Goal: Complete application form: Complete application form

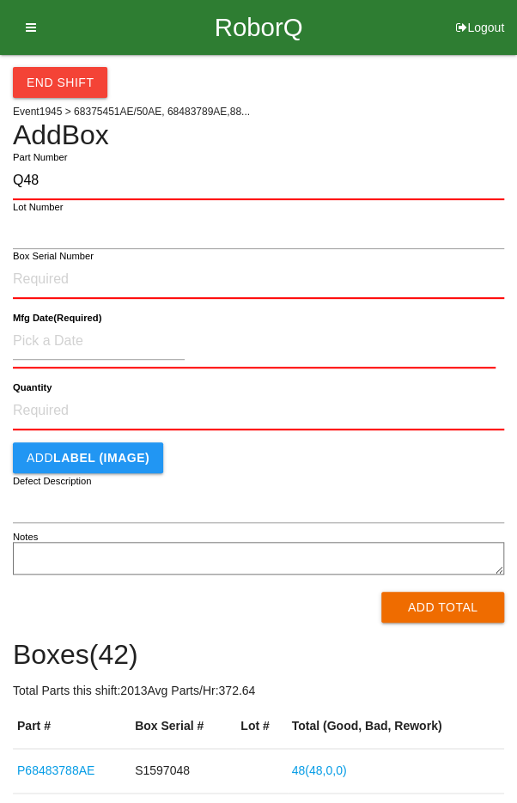
click at [69, 175] on input "Q48" at bounding box center [258, 181] width 491 height 38
type input "Q"
type input "P68375450AE"
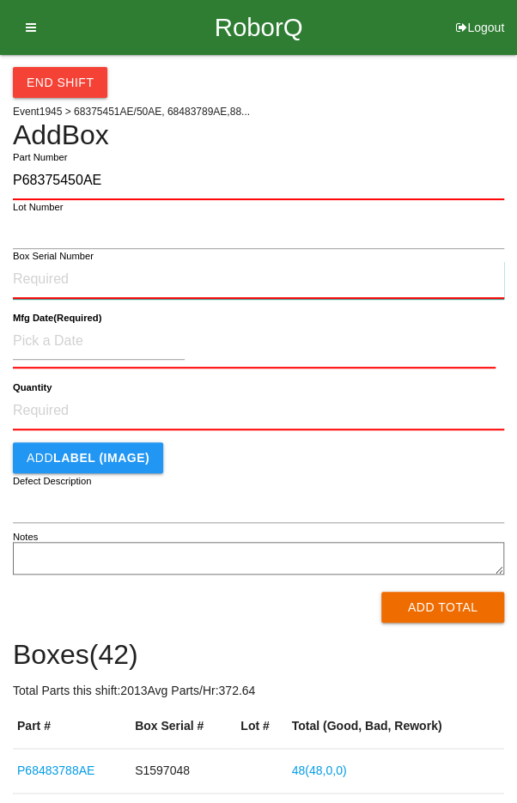
click at [39, 273] on input "Box Serial Number" at bounding box center [258, 280] width 491 height 38
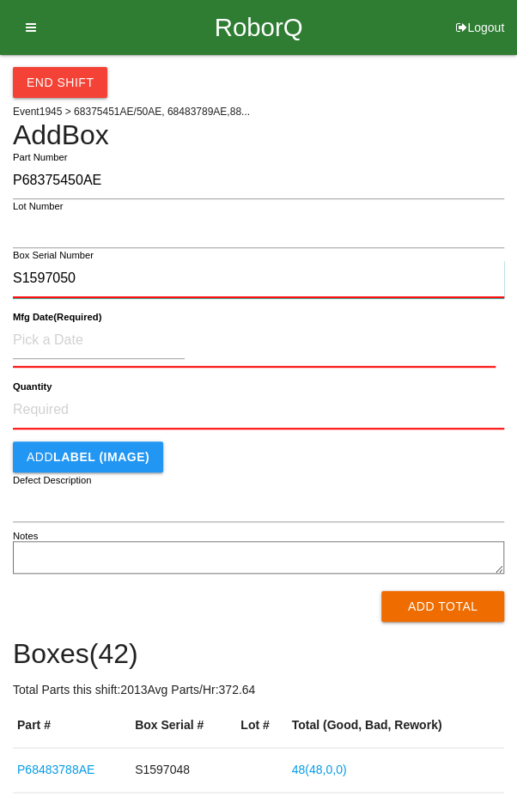
type input "S1597050"
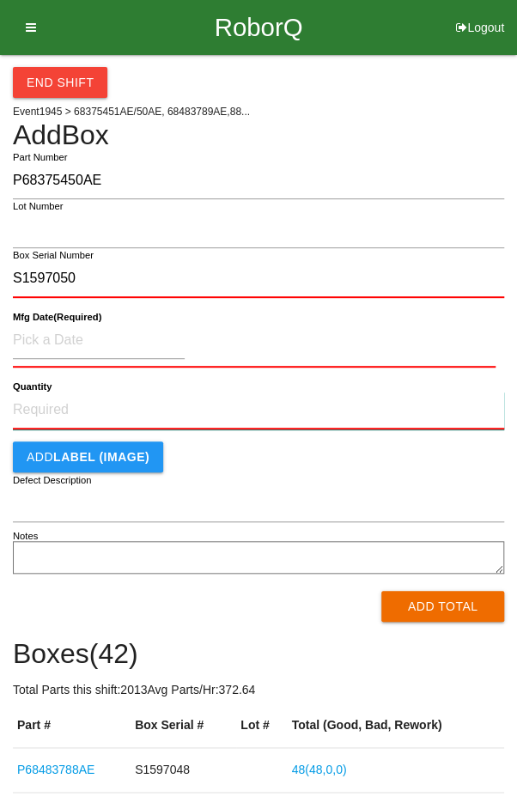
click at [58, 402] on input "Quantity" at bounding box center [258, 411] width 491 height 38
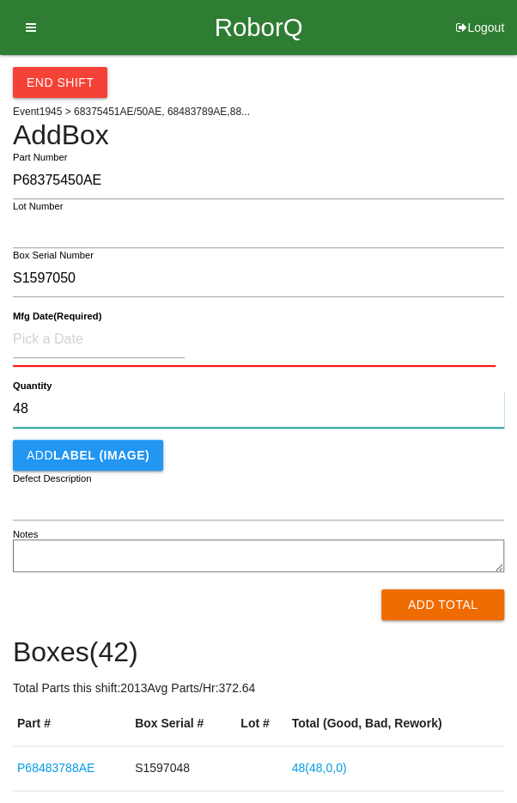
type input "48"
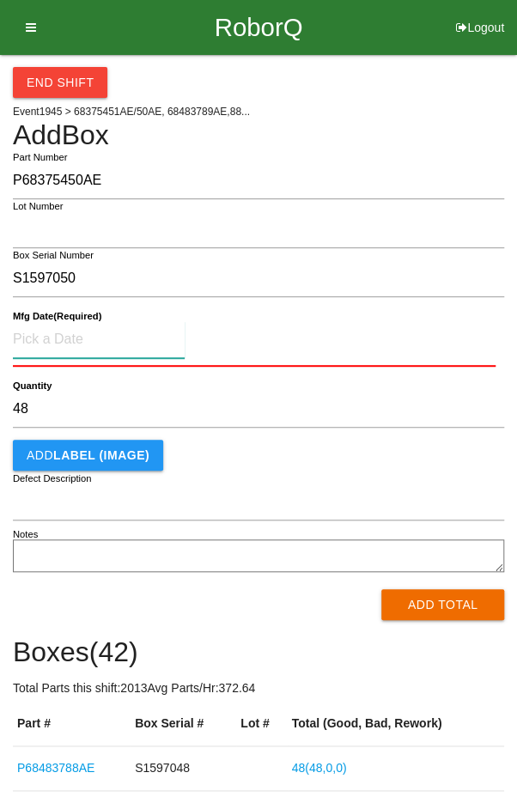
click at [55, 331] on input at bounding box center [99, 339] width 172 height 37
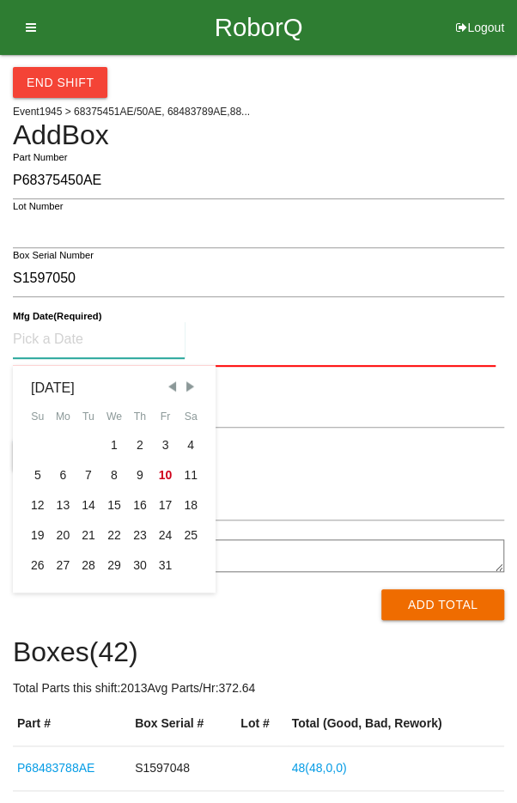
click at [173, 382] on span "Previous Month" at bounding box center [171, 386] width 15 height 15
click at [116, 477] on div "10" at bounding box center [114, 475] width 26 height 30
type input "[DATE]"
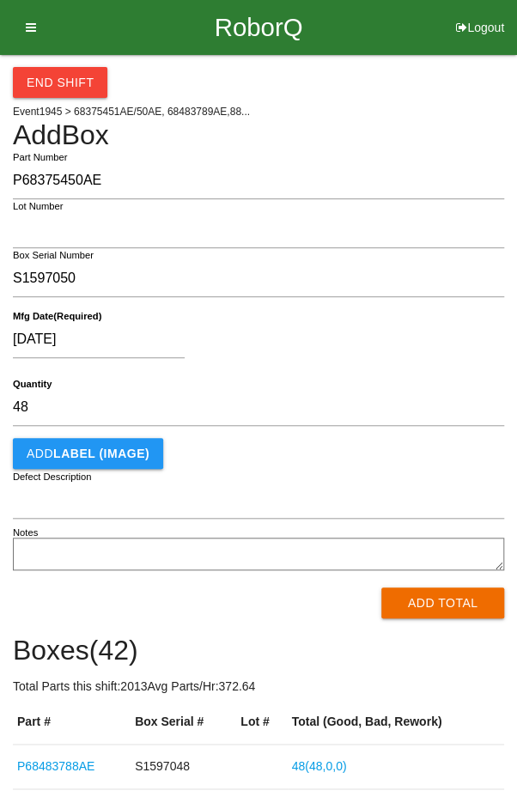
click at [322, 313] on div "[DATE] Mfg Date (Required)" at bounding box center [258, 343] width 491 height 68
click at [432, 606] on button "Add Total" at bounding box center [442, 602] width 123 height 31
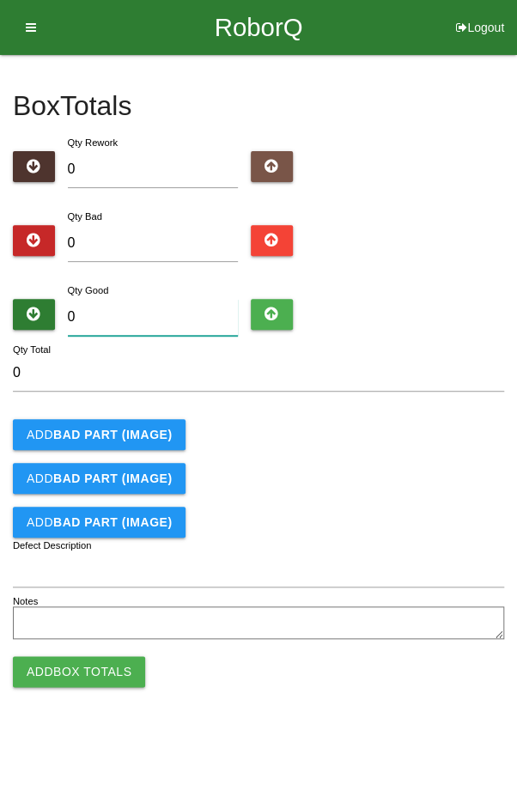
click at [148, 323] on input "0" at bounding box center [153, 317] width 171 height 37
type input "4"
type input "48"
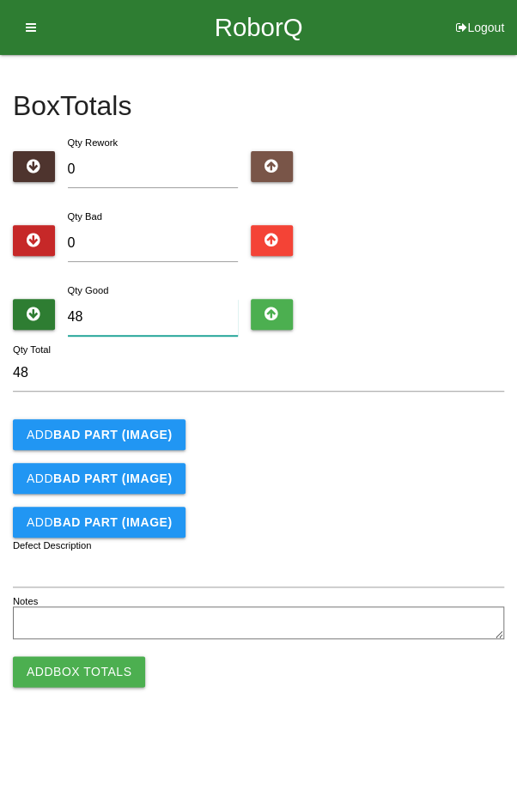
type input "48"
click at [453, 448] on div "Add BAD PART (IMAGE)" at bounding box center [258, 434] width 491 height 31
click at [71, 669] on button "Add Box Totals" at bounding box center [79, 671] width 132 height 31
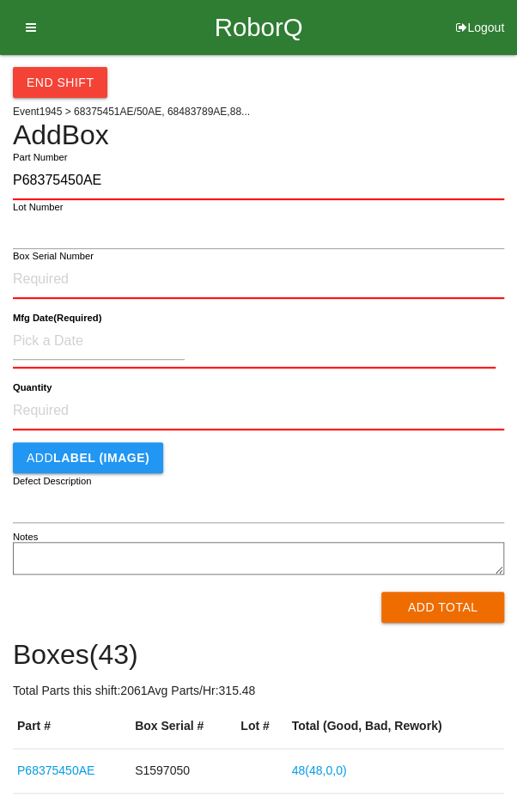
type input "P68375450AE"
click at [28, 259] on label "Box Serial Number" at bounding box center [53, 256] width 81 height 15
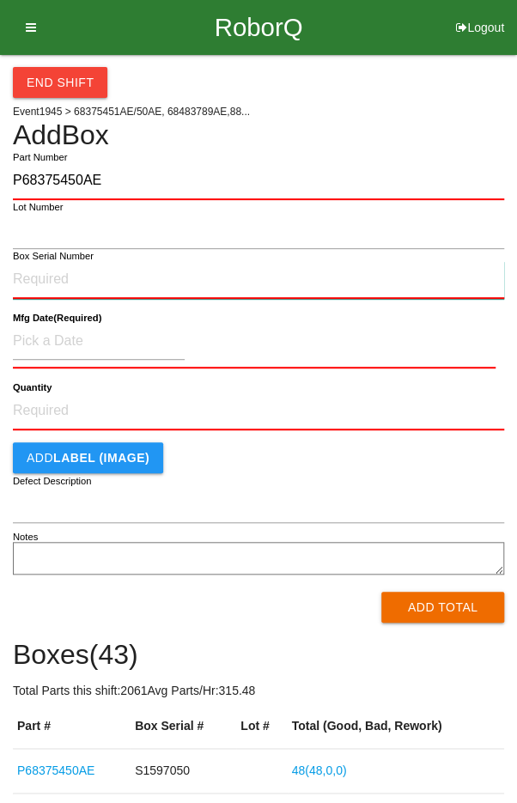
click at [28, 261] on input "Box Serial Number" at bounding box center [258, 280] width 491 height 38
type input "S1597033"
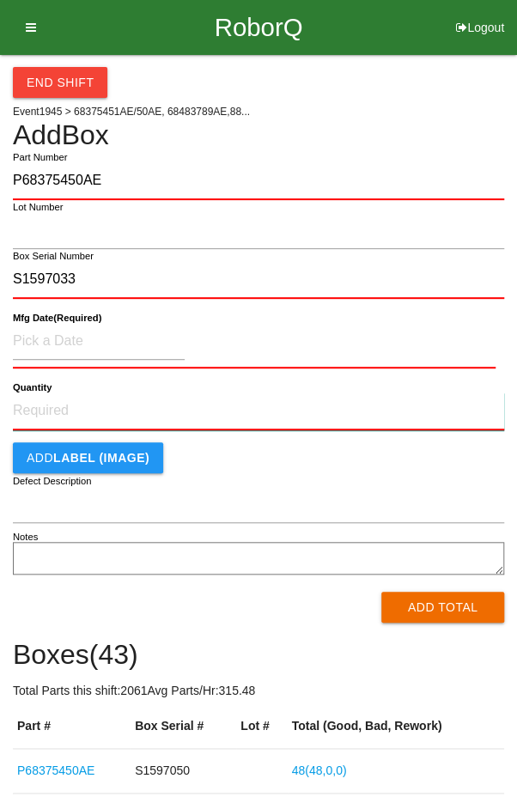
click at [39, 415] on input "Quantity" at bounding box center [258, 411] width 491 height 38
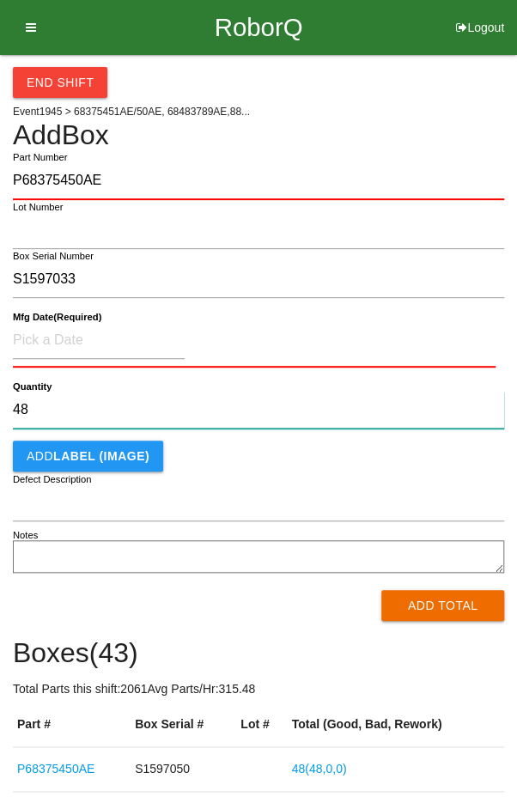
type input "48"
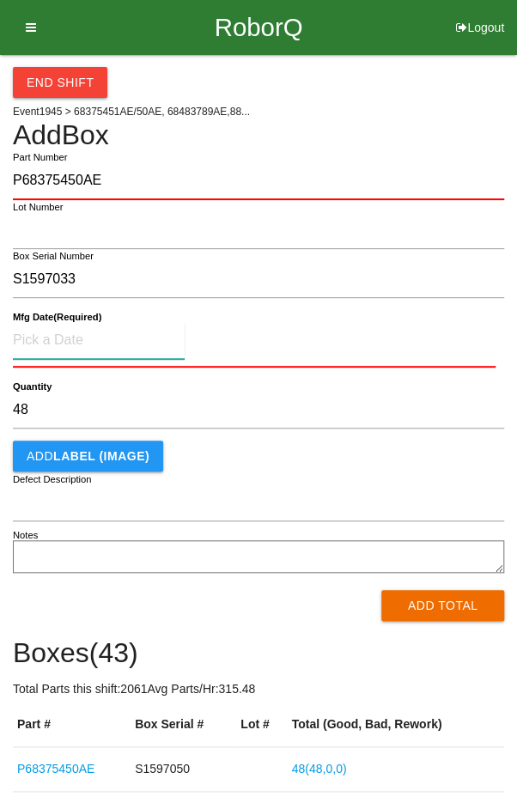
click at [62, 334] on input at bounding box center [99, 340] width 172 height 37
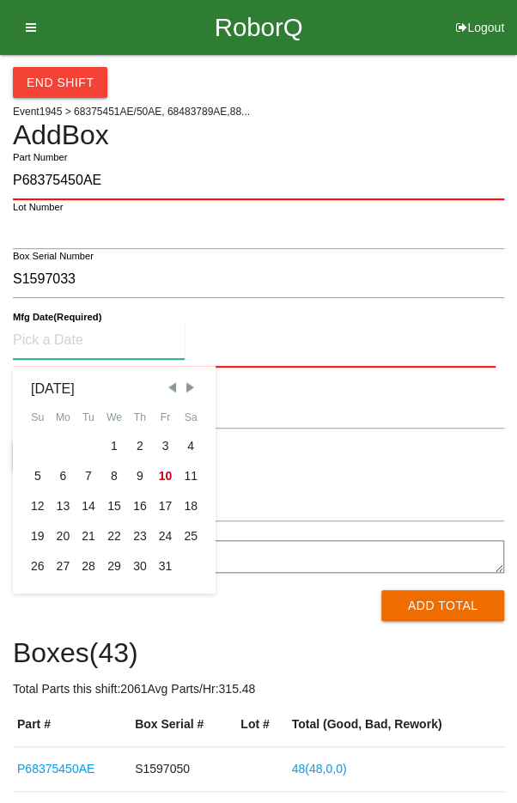
click at [168, 386] on span "Previous Month" at bounding box center [171, 387] width 15 height 15
click at [166, 386] on span "Previous Month" at bounding box center [171, 387] width 15 height 15
click at [39, 500] on div "10" at bounding box center [38, 506] width 26 height 30
type input "[DATE]"
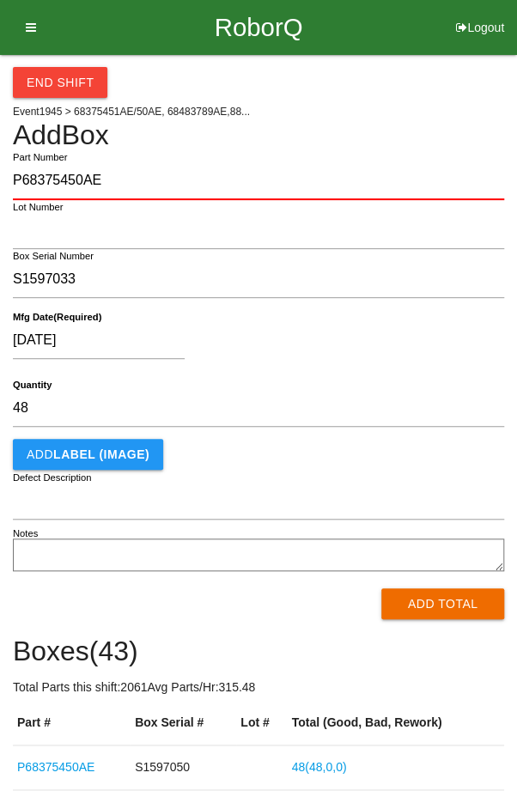
click at [345, 355] on div "[DATE]" at bounding box center [254, 344] width 483 height 44
click at [447, 608] on button "Add Total" at bounding box center [442, 603] width 123 height 31
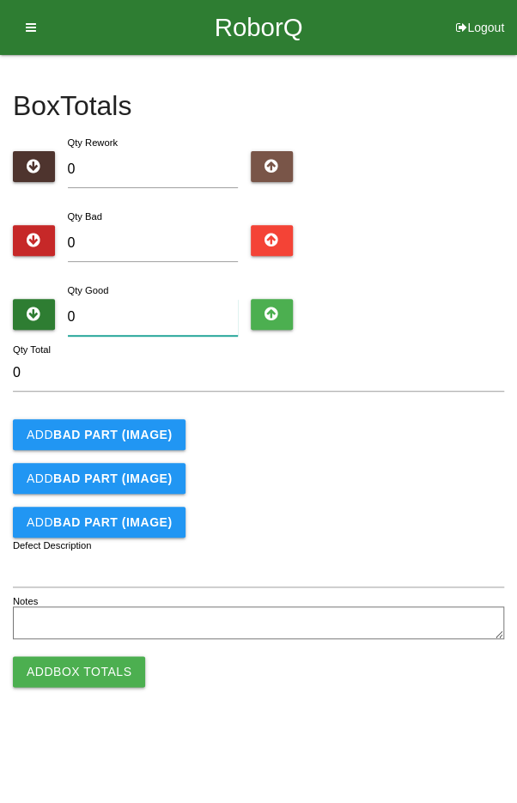
click at [156, 311] on input "0" at bounding box center [153, 317] width 171 height 37
type input "4"
type input "48"
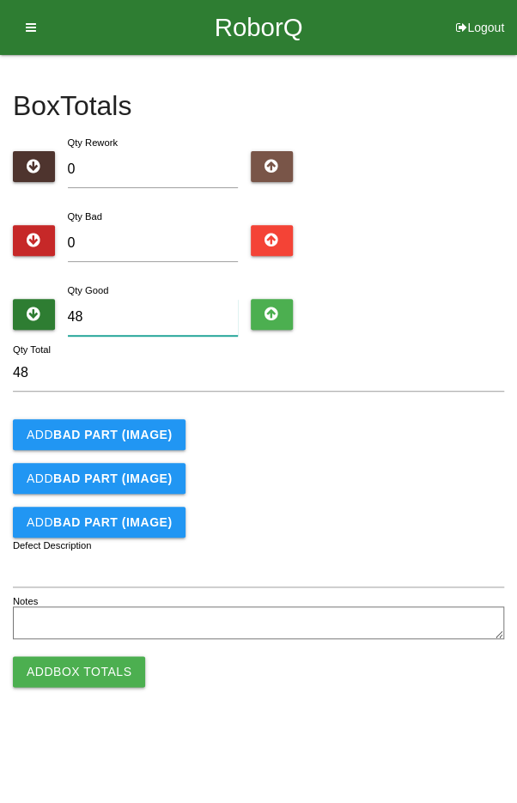
type input "48"
click at [422, 431] on div "Add BAD PART (IMAGE)" at bounding box center [258, 434] width 491 height 31
click at [74, 673] on button "Add Box Totals" at bounding box center [79, 671] width 132 height 31
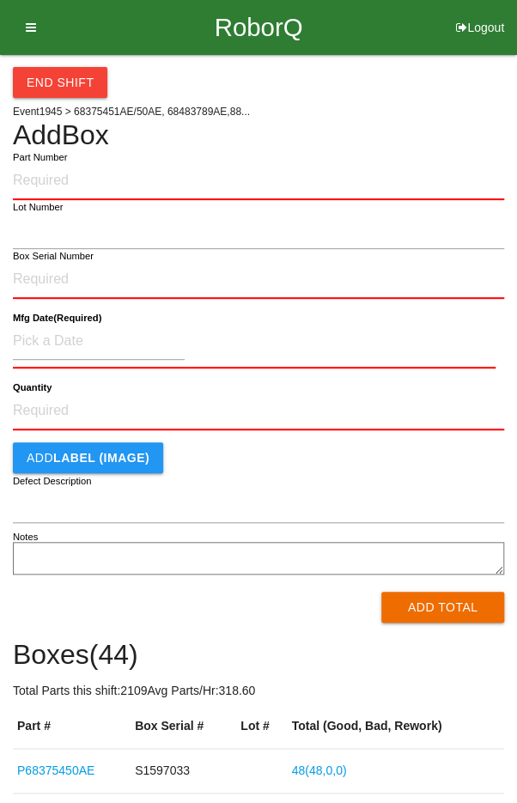
click at [406, 124] on h4 "Add Box" at bounding box center [258, 135] width 491 height 30
